Goal: Navigation & Orientation: Find specific page/section

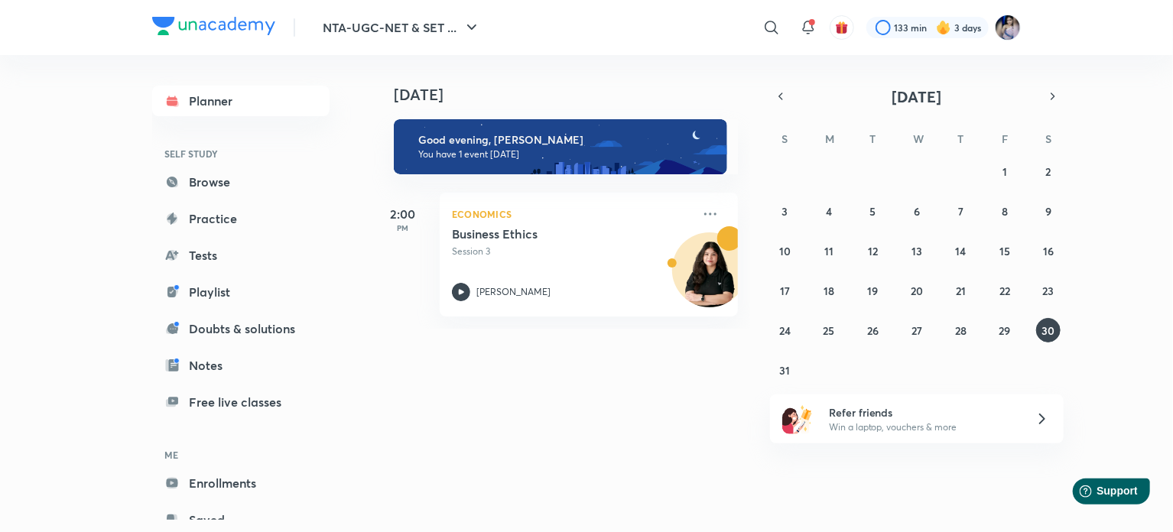
click at [1007, 30] on img at bounding box center [1008, 28] width 26 height 26
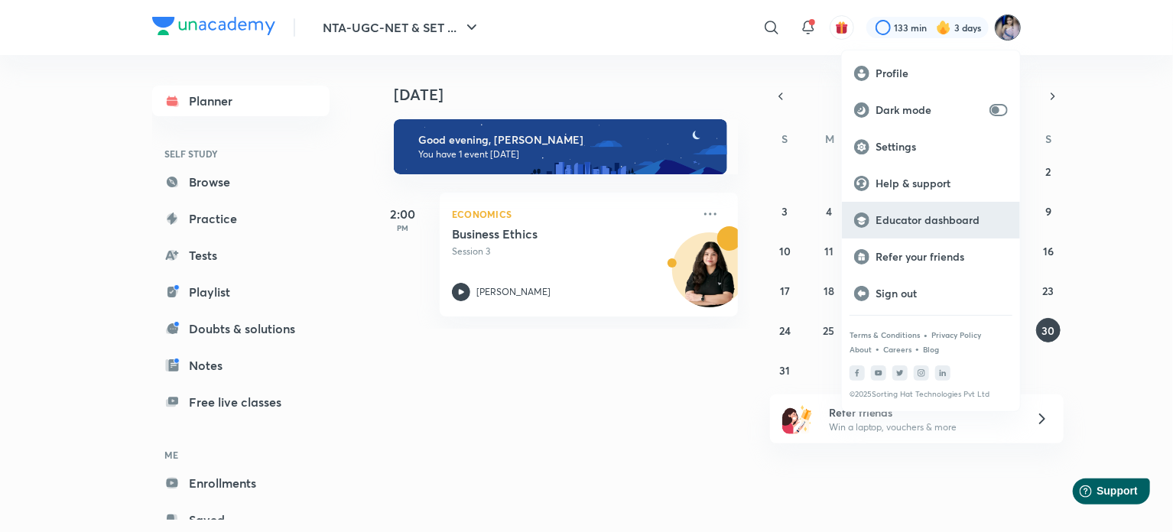
click at [936, 219] on p "Educator dashboard" at bounding box center [942, 220] width 132 height 14
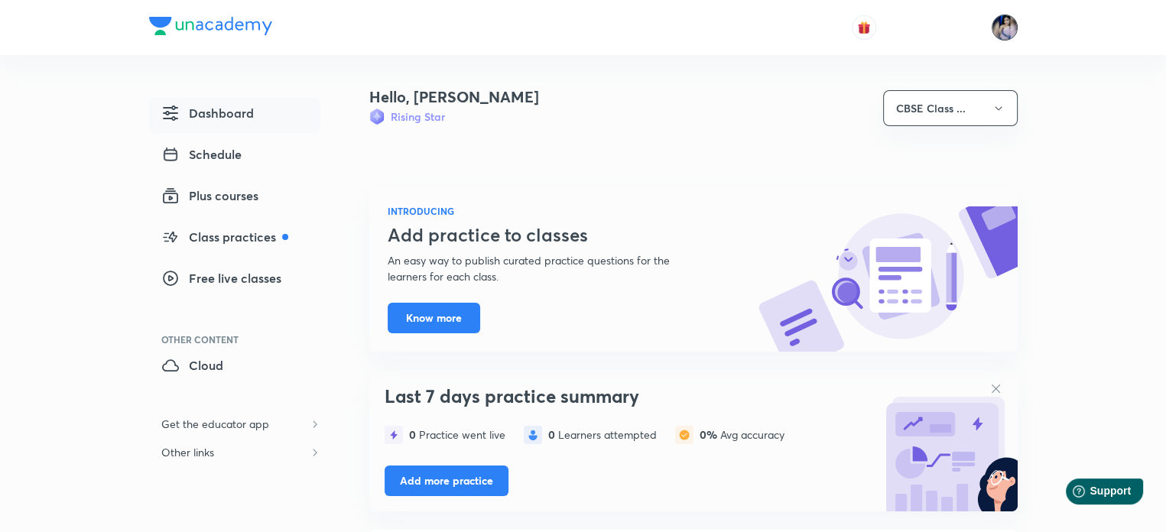
click at [1009, 25] on img at bounding box center [1005, 28] width 26 height 26
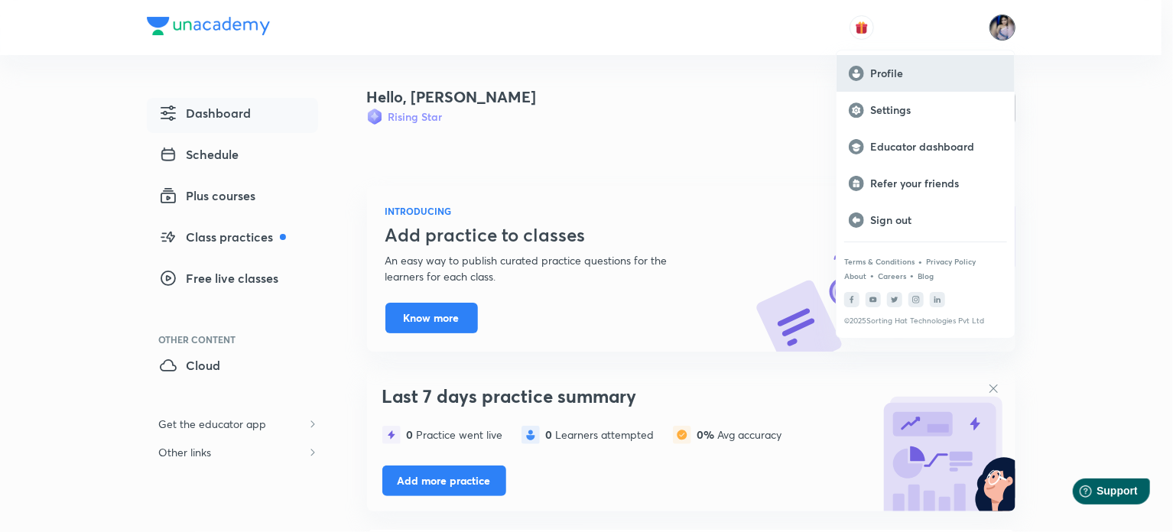
click at [879, 74] on p "Profile" at bounding box center [936, 74] width 132 height 14
